Goal: Find specific page/section: Find specific page/section

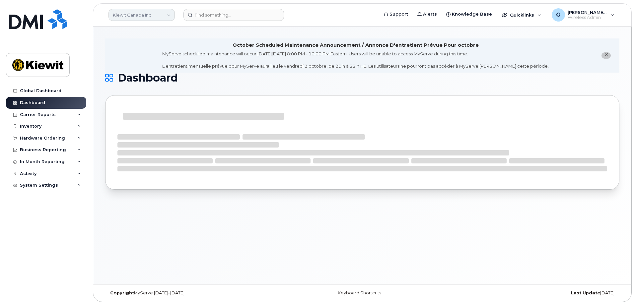
click at [153, 17] on link "Kiewit Canada Inc" at bounding box center [141, 15] width 66 height 12
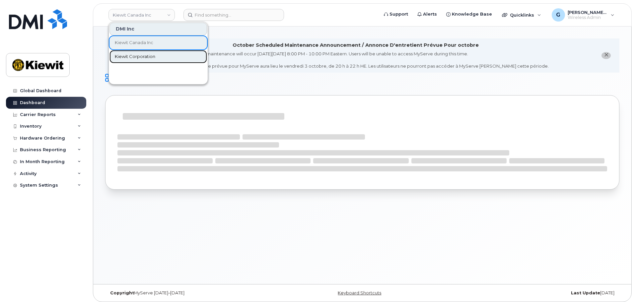
click at [147, 56] on span "Kiewit Corporation" at bounding box center [135, 56] width 40 height 7
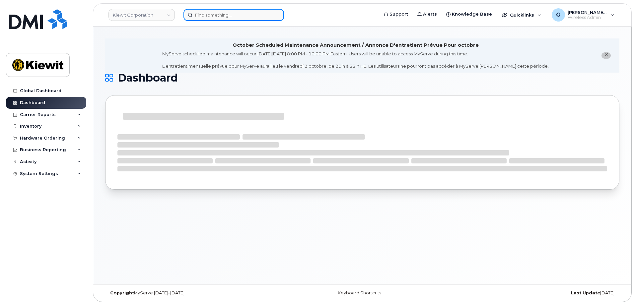
click at [207, 16] on input at bounding box center [233, 15] width 101 height 12
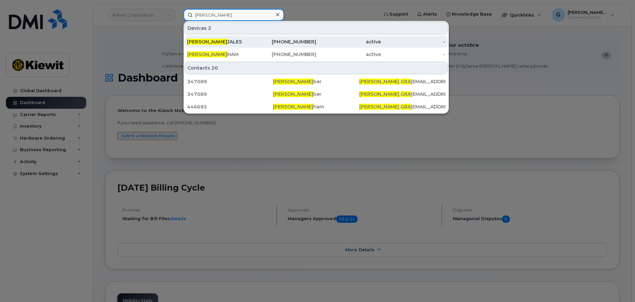
type input "jason gra"
drag, startPoint x: 258, startPoint y: 40, endPoint x: 288, endPoint y: 47, distance: 30.1
click at [258, 40] on div "530-925-0654" at bounding box center [284, 41] width 65 height 7
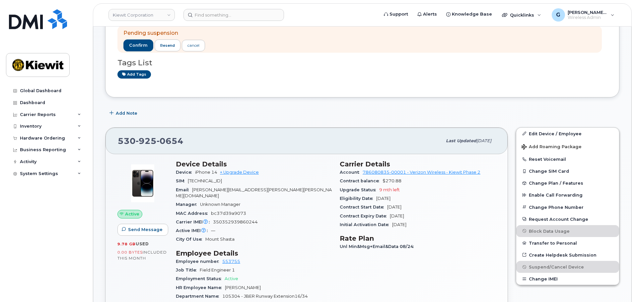
scroll to position [33, 0]
